Goal: Task Accomplishment & Management: Use online tool/utility

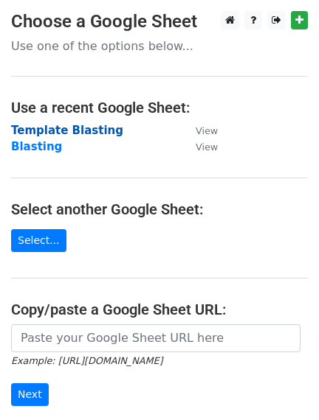
click at [94, 131] on strong "Template Blasting" at bounding box center [67, 130] width 112 height 13
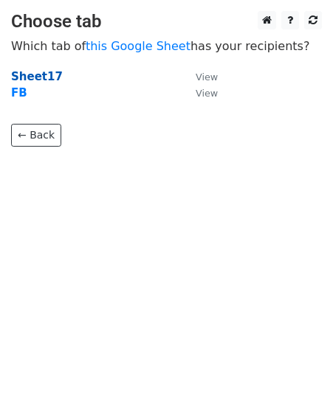
click at [48, 79] on strong "Sheet17" at bounding box center [37, 76] width 52 height 13
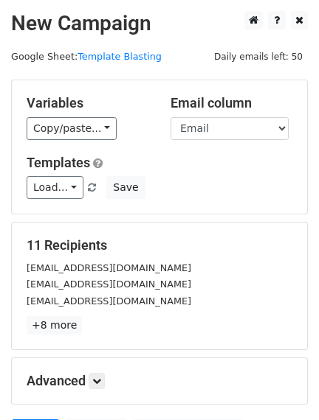
scroll to position [152, 0]
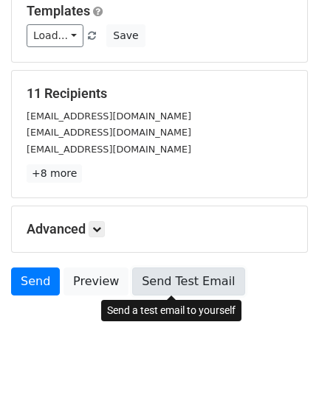
click at [170, 280] on link "Send Test Email" at bounding box center [188, 282] width 112 height 28
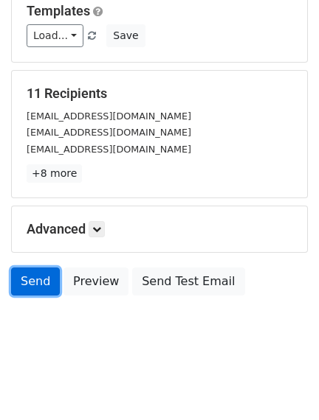
click at [24, 279] on link "Send" at bounding box center [35, 282] width 49 height 28
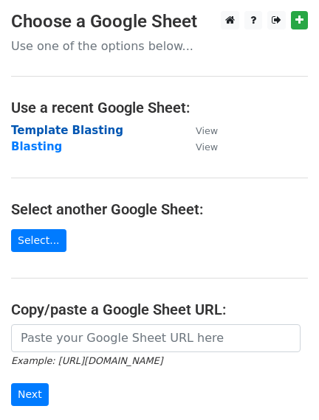
click at [62, 126] on strong "Template Blasting" at bounding box center [67, 130] width 112 height 13
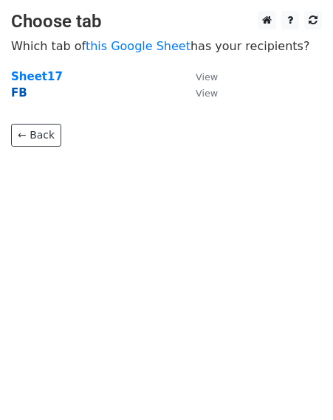
click at [20, 93] on strong "FB" at bounding box center [19, 92] width 16 height 13
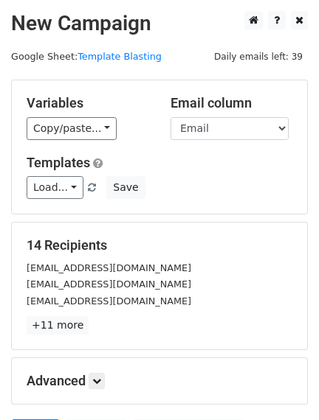
scroll to position [91, 0]
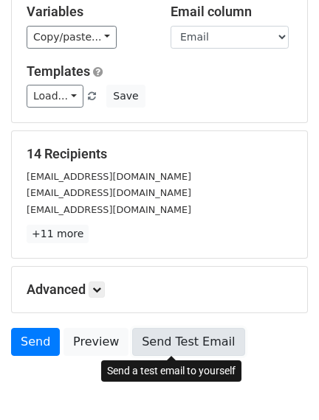
click at [183, 330] on link "Send Test Email" at bounding box center [188, 342] width 112 height 28
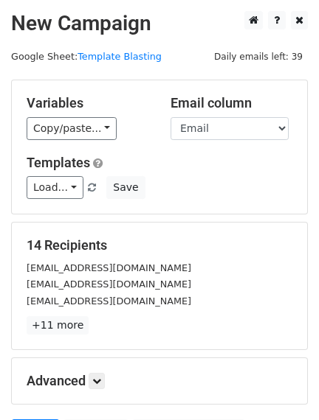
scroll to position [152, 0]
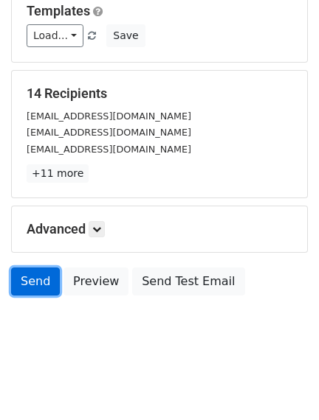
click at [22, 270] on link "Send" at bounding box center [35, 282] width 49 height 28
